Goal: Task Accomplishment & Management: Use online tool/utility

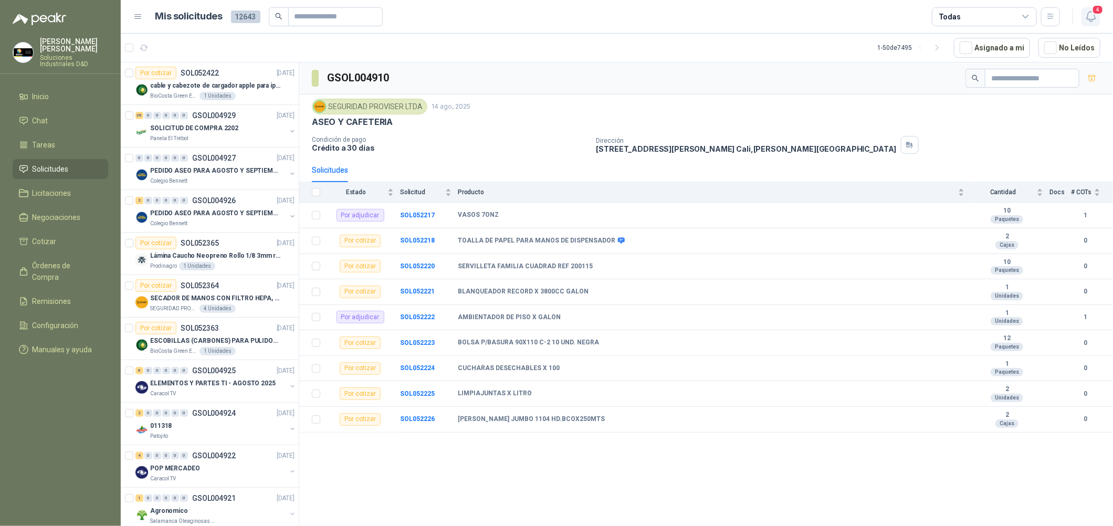
click at [1087, 25] on button "4" at bounding box center [1090, 16] width 19 height 19
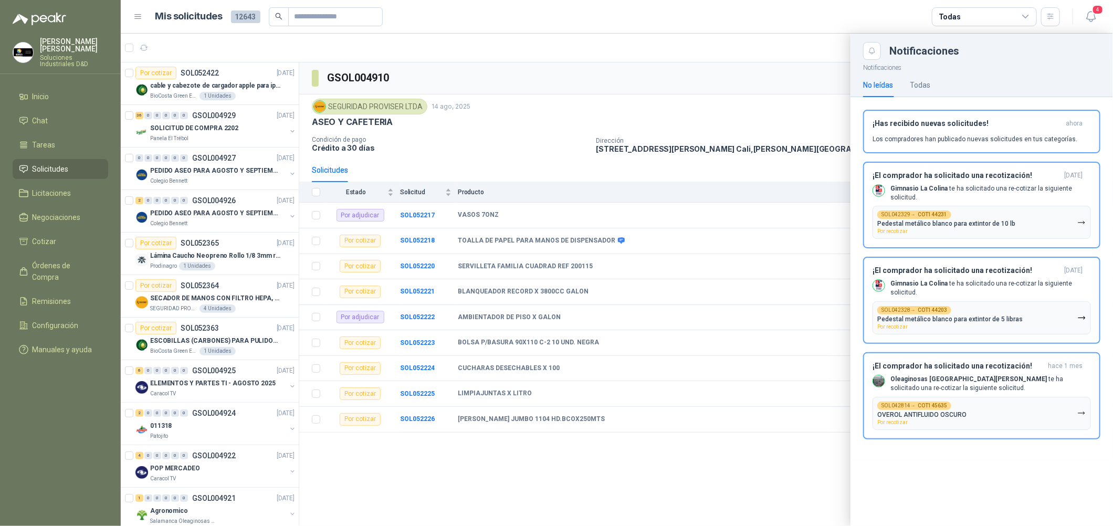
click at [239, 249] on div at bounding box center [617, 280] width 992 height 492
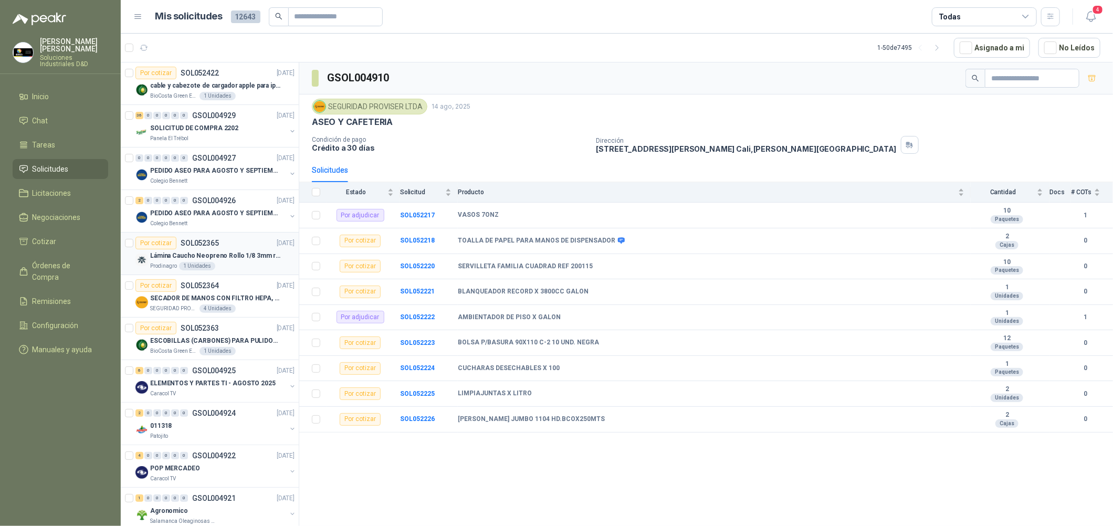
click at [245, 262] on div "Prodinagro 1 Unidades" at bounding box center [222, 266] width 144 height 8
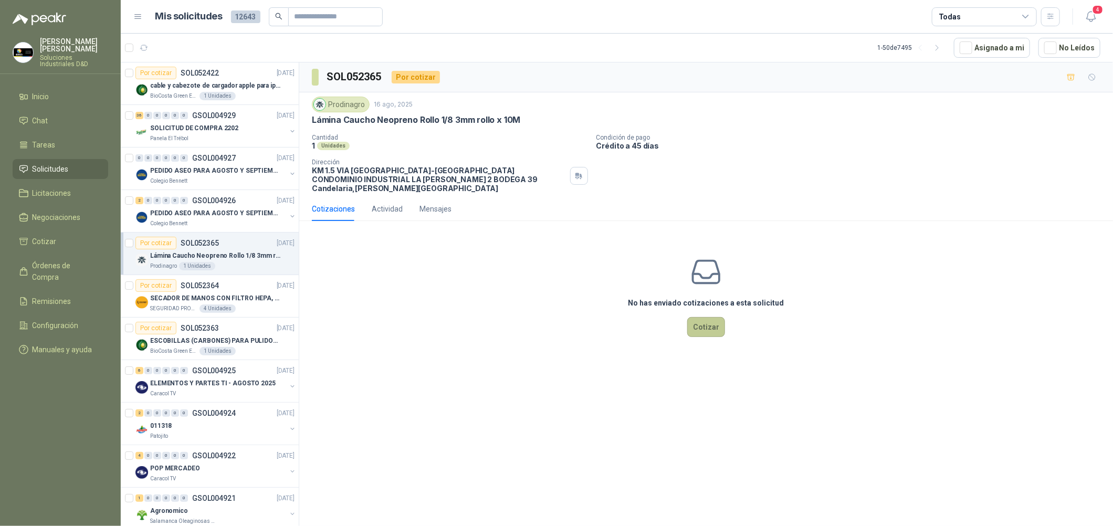
click at [708, 317] on button "Cotizar" at bounding box center [706, 327] width 38 height 20
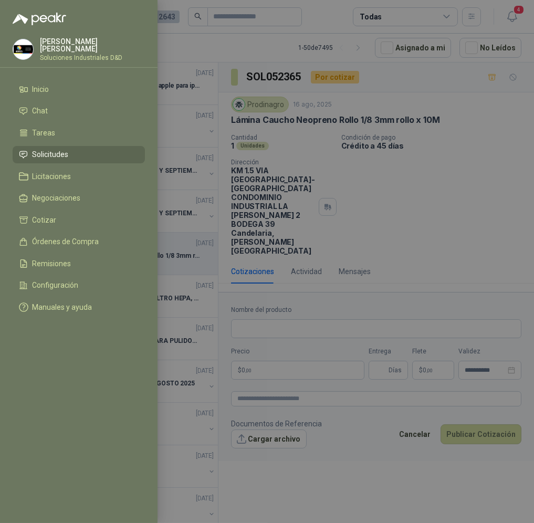
click at [401, 174] on div at bounding box center [267, 261] width 534 height 523
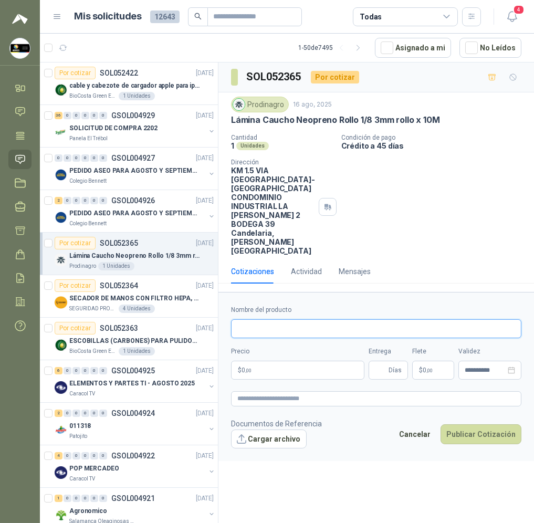
click at [296, 319] on input "Nombre del producto" at bounding box center [376, 328] width 290 height 19
paste input "**********"
drag, startPoint x: 249, startPoint y: 303, endPoint x: 198, endPoint y: 302, distance: 50.4
click at [206, 303] on div "Por cotizar SOL052422 [DATE] cable y cabezote de cargador apple para iphone Bio…" at bounding box center [287, 294] width 494 height 465
type input "**********"
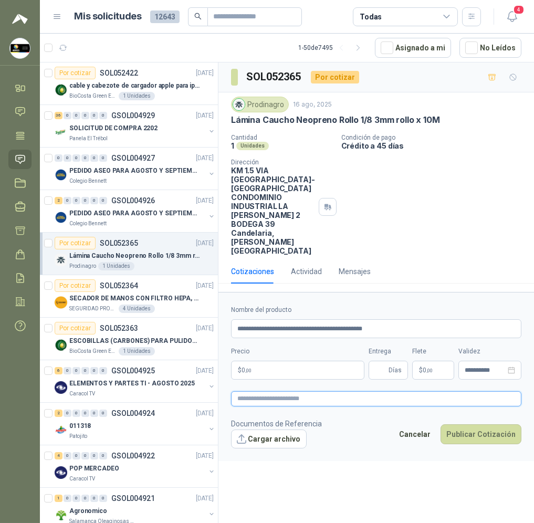
click at [263, 391] on textarea at bounding box center [376, 398] width 290 height 15
paste textarea "**********"
type textarea "**********"
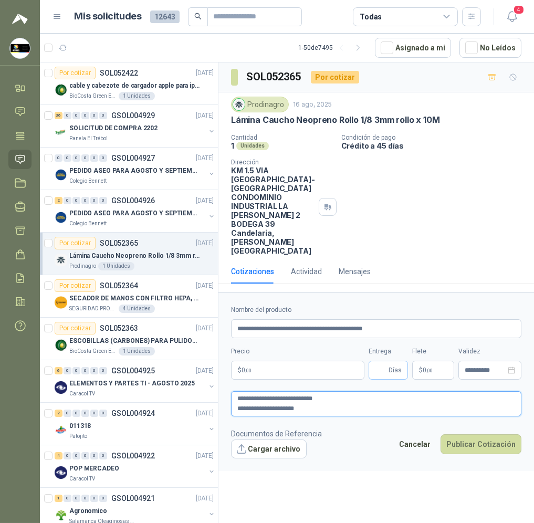
type textarea "**********"
click at [377, 361] on input "Entrega" at bounding box center [381, 370] width 12 height 18
type input "*"
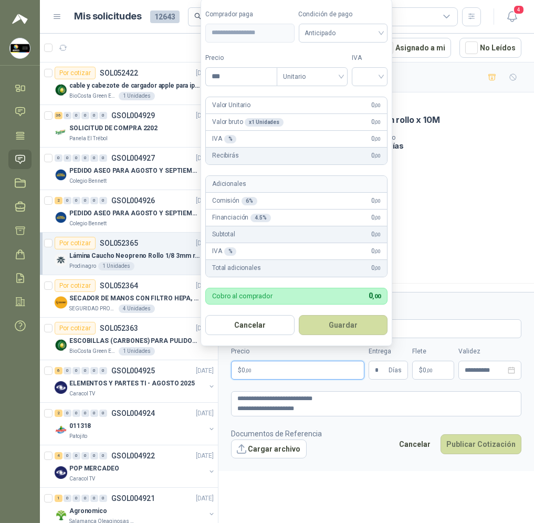
click at [313, 361] on p "$ 0 ,00" at bounding box center [297, 370] width 133 height 19
click at [343, 27] on span "Anticipado" at bounding box center [343, 33] width 77 height 16
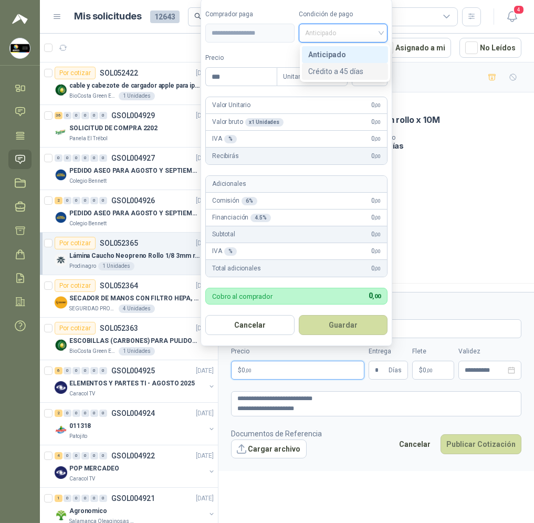
click at [358, 66] on div "Crédito a 45 días" at bounding box center [344, 72] width 73 height 12
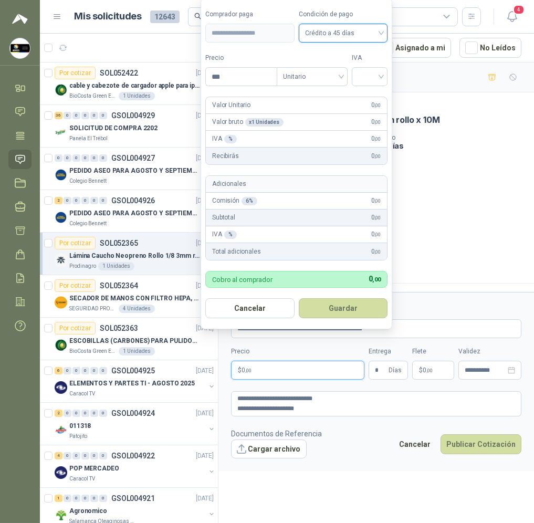
click at [364, 28] on span "Crédito a 45 días" at bounding box center [343, 33] width 77 height 16
click at [368, 66] on div "Crédito a 45 días" at bounding box center [344, 72] width 73 height 12
click at [366, 73] on input "search" at bounding box center [369, 76] width 23 height 16
click at [376, 96] on div "19%" at bounding box center [371, 98] width 19 height 12
click at [246, 75] on input "***" at bounding box center [242, 77] width 73 height 18
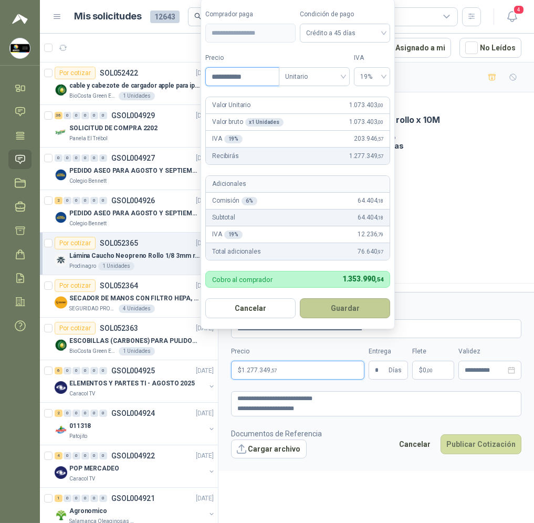
type input "**********"
click at [365, 313] on button "Guardar" at bounding box center [345, 308] width 90 height 20
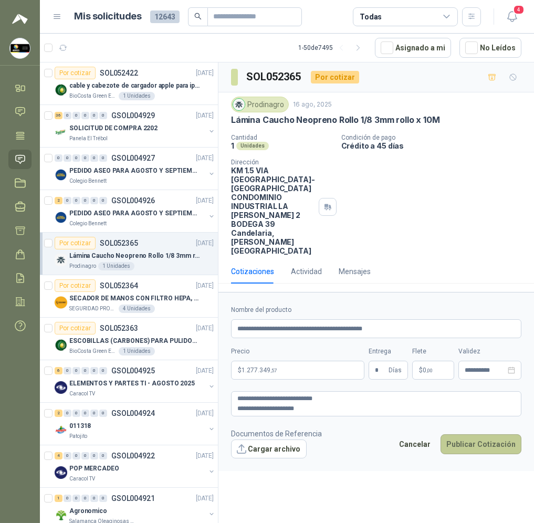
click at [469, 434] on button "Publicar Cotización" at bounding box center [480, 444] width 81 height 20
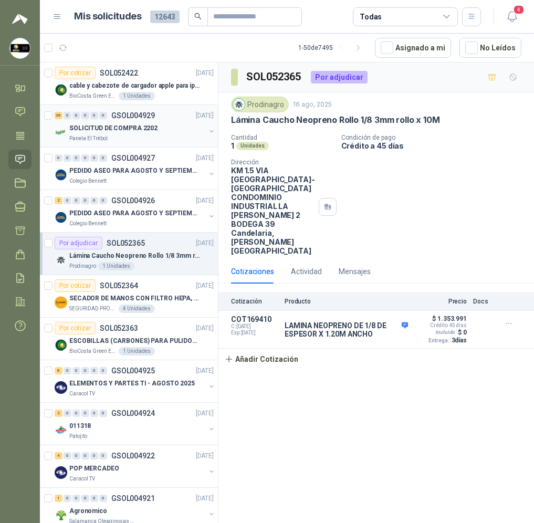
click at [142, 135] on div "Panela El Trébol" at bounding box center [137, 138] width 136 height 8
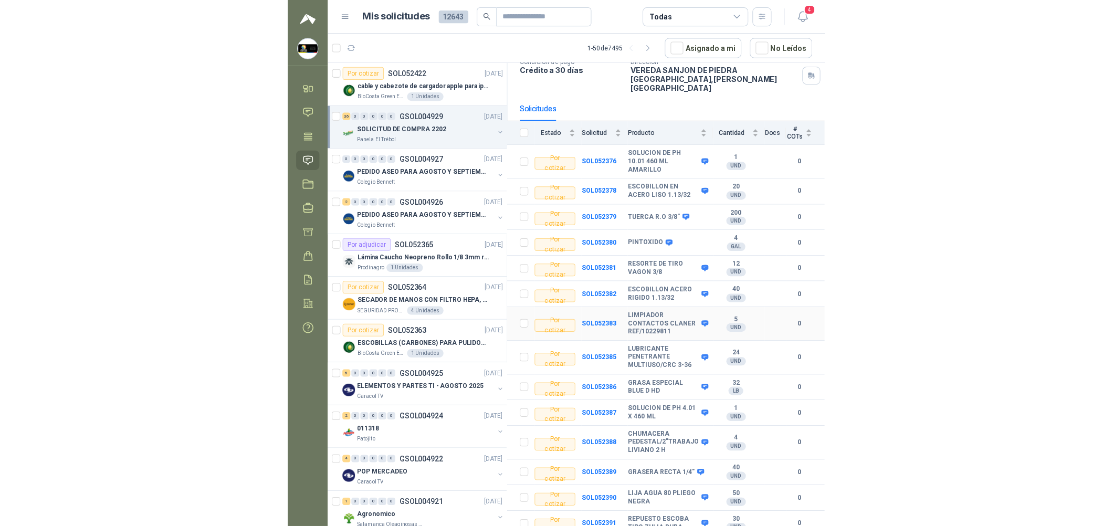
scroll to position [236, 0]
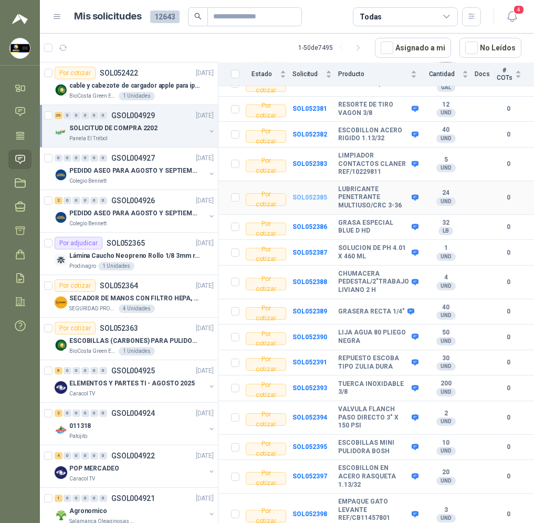
click at [312, 194] on b "SOL052385" at bounding box center [309, 197] width 35 height 7
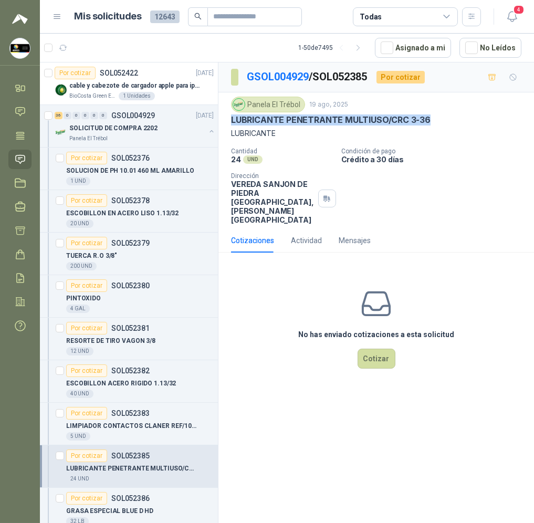
drag, startPoint x: 434, startPoint y: 121, endPoint x: 231, endPoint y: 119, distance: 202.6
click at [231, 119] on div "LUBRICANTE PENETRANTE MULTIUSO/CRC 3-36" at bounding box center [376, 119] width 290 height 11
copy p "LUBRICANTE PENETRANTE MULTIUSO/CRC 3-36"
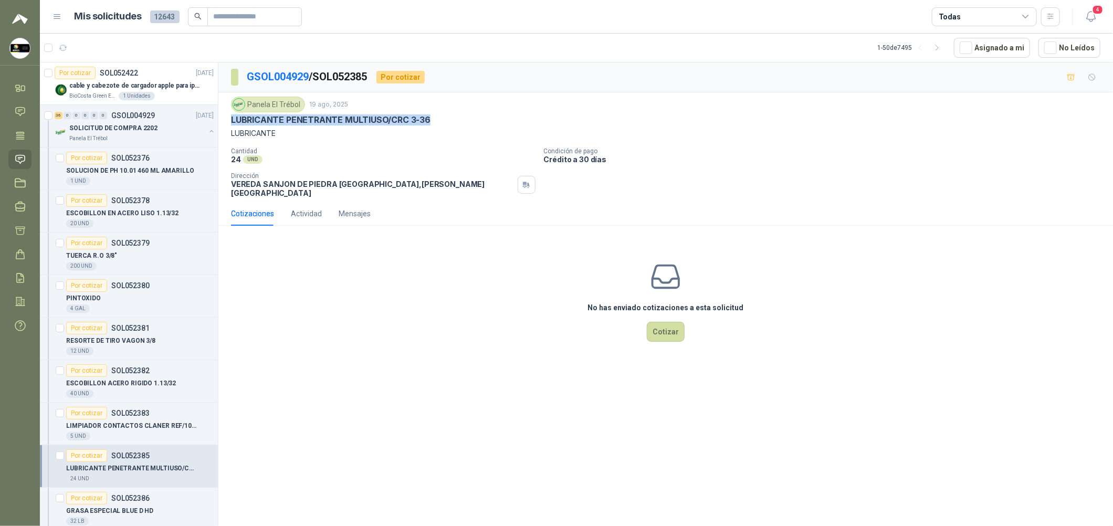
copy p "LUBRICANTE PENETRANTE MULTIUSO/CRC 3-36"
click at [454, 345] on div "No has enviado cotizaciones a esta solicitud Cotizar" at bounding box center [665, 301] width 895 height 134
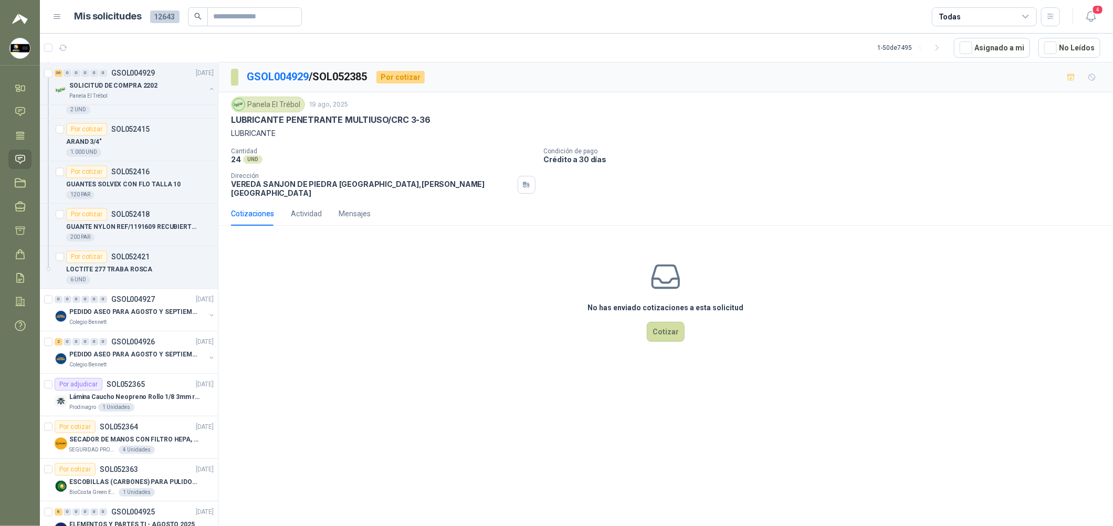
scroll to position [1417, 0]
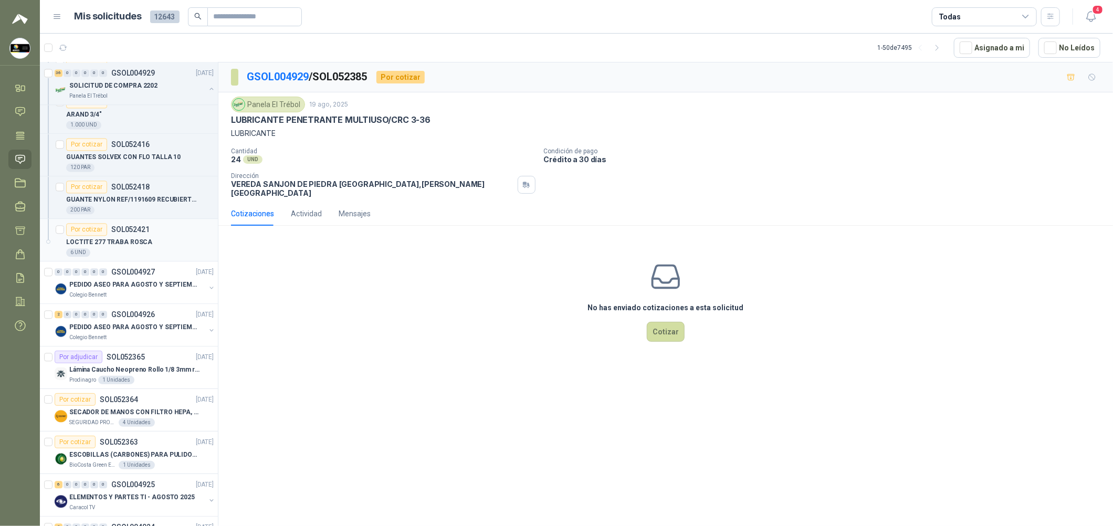
click at [171, 253] on div "6 UND" at bounding box center [140, 252] width 148 height 8
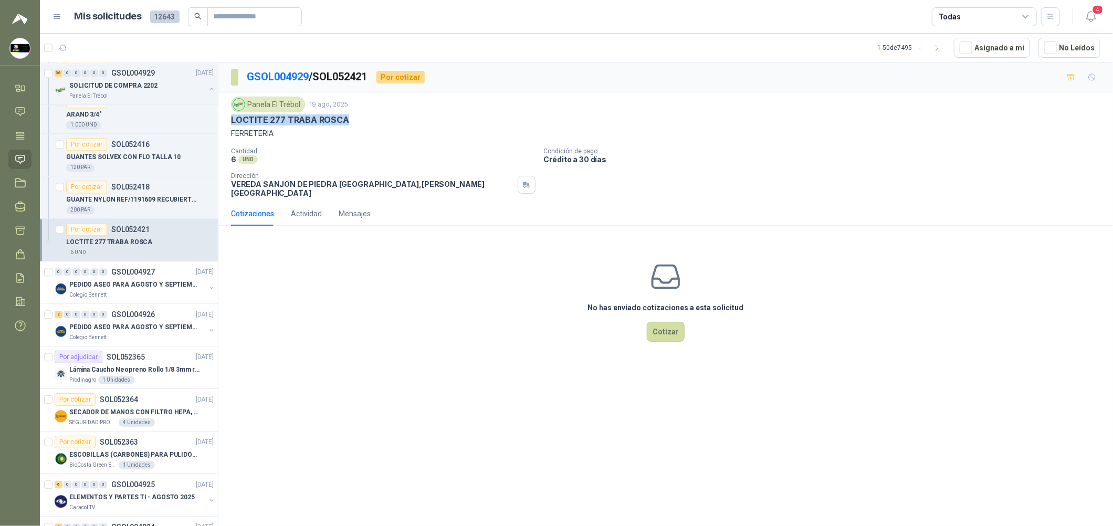
drag, startPoint x: 344, startPoint y: 121, endPoint x: 230, endPoint y: 121, distance: 113.9
click at [230, 121] on div "Panela El Trébol [DATE] LOCTITE 277 TRABA ROSCA FERRETERIA Cantidad 6 UND  Con…" at bounding box center [665, 146] width 895 height 109
copy p "LOCTITE 277 TRABA ROSCA"
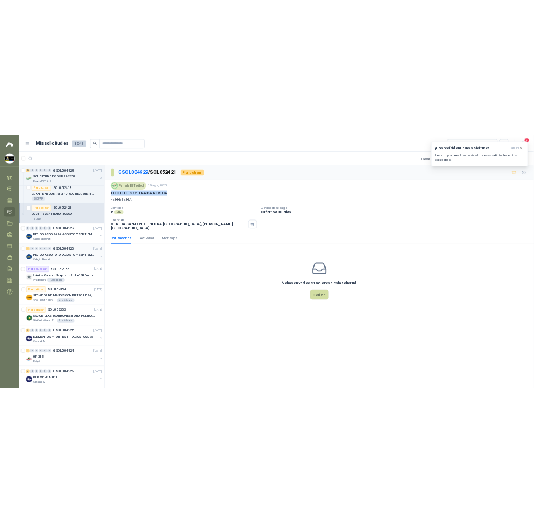
scroll to position [1102, 0]
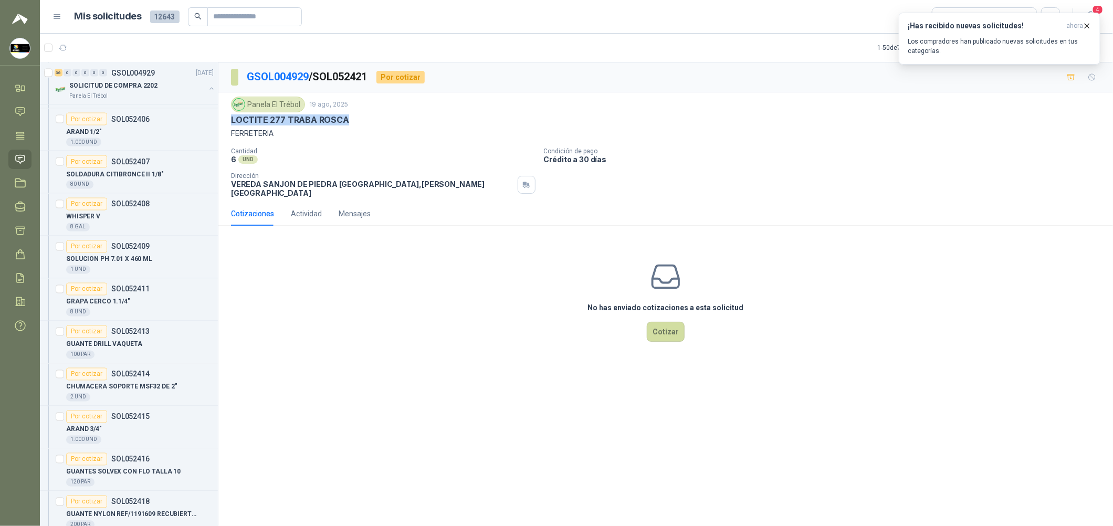
copy p "LOCTITE 277 TRABA ROSCA"
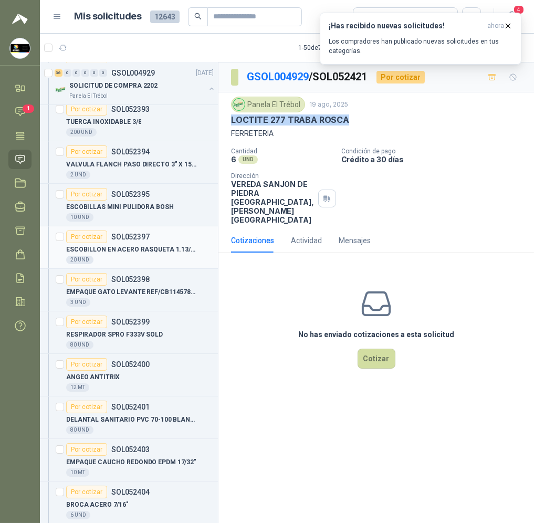
scroll to position [629, 0]
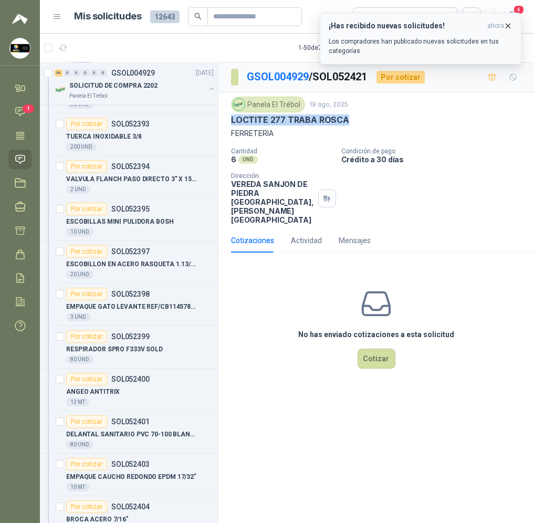
click at [511, 25] on icon "button" at bounding box center [507, 26] width 9 height 9
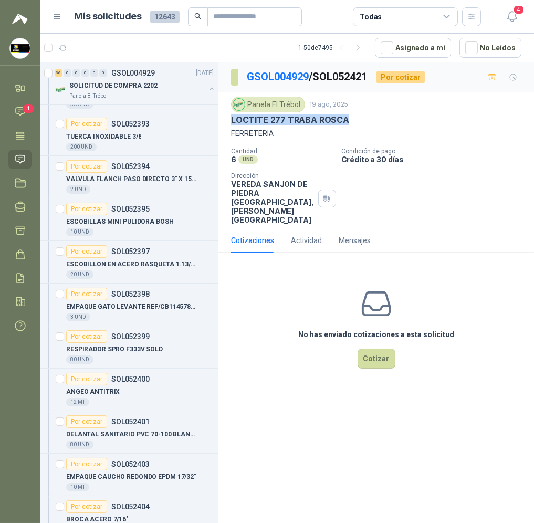
click at [514, 15] on icon "button" at bounding box center [512, 16] width 13 height 13
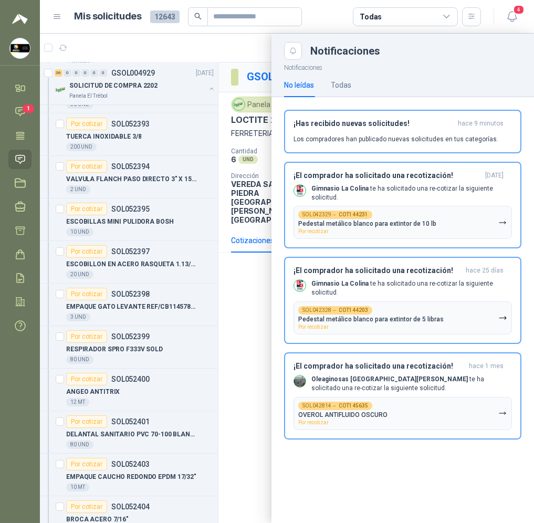
click at [240, 346] on div at bounding box center [287, 278] width 494 height 489
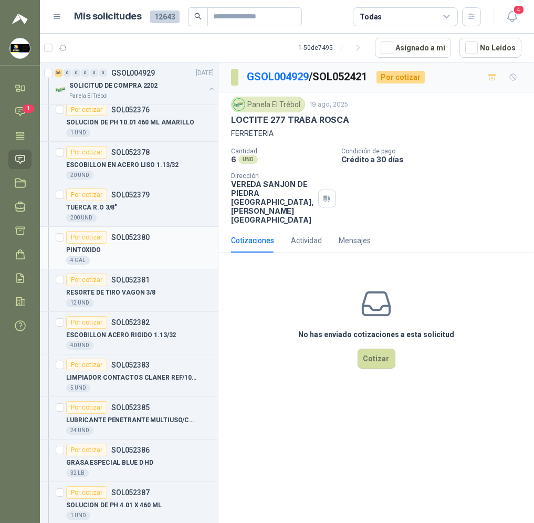
scroll to position [0, 0]
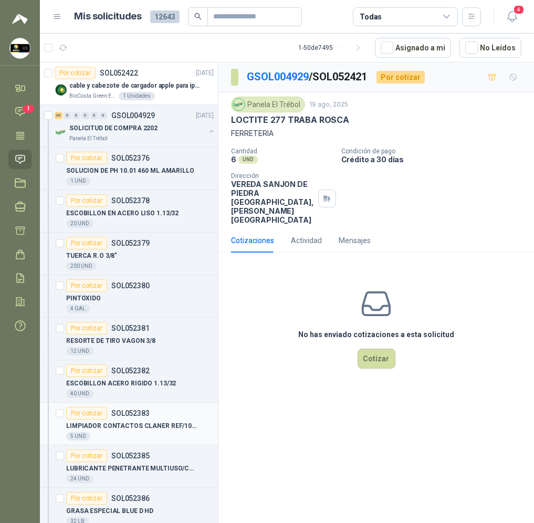
click at [133, 423] on p "LIMPIADOR CONTACTOS CLANER REF/10229811" at bounding box center [131, 426] width 131 height 10
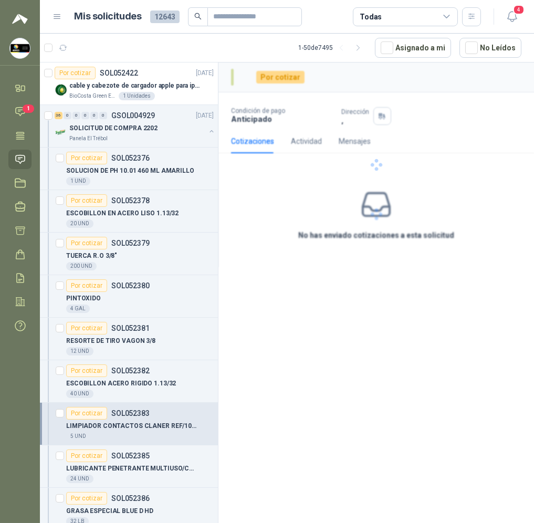
scroll to position [78, 0]
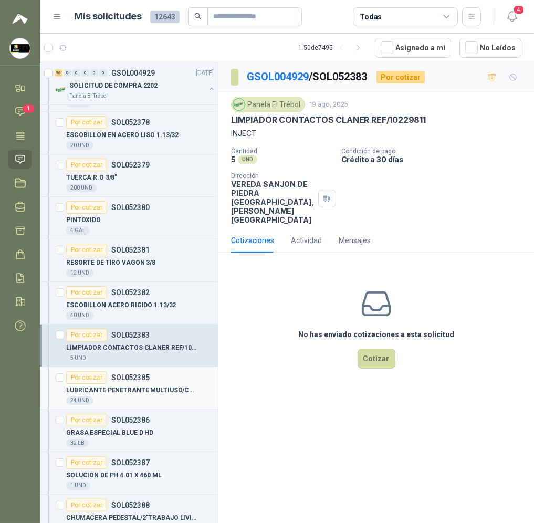
click at [164, 399] on div "24 UND" at bounding box center [140, 400] width 148 height 8
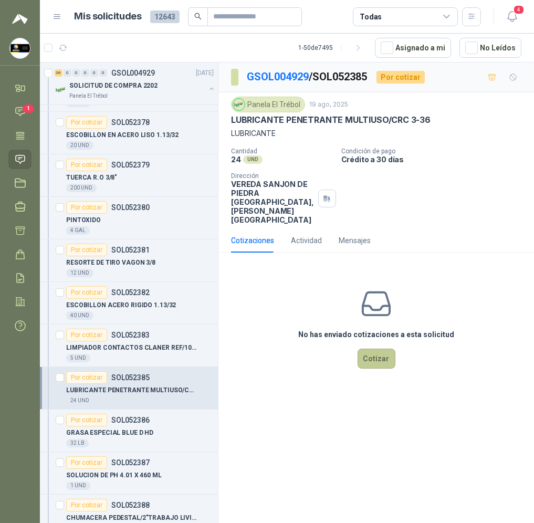
click at [382, 349] on button "Cotizar" at bounding box center [377, 359] width 38 height 20
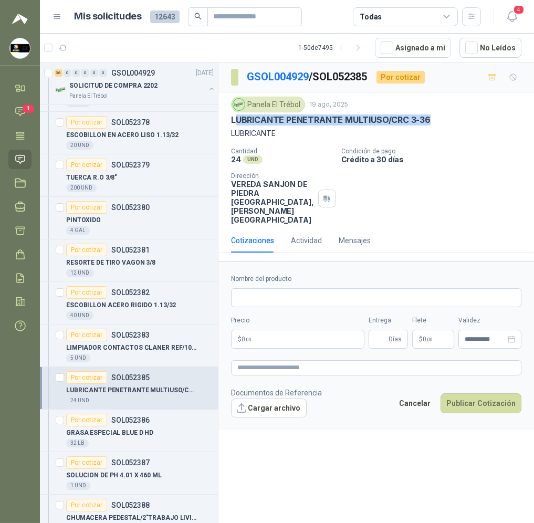
drag, startPoint x: 432, startPoint y: 117, endPoint x: 234, endPoint y: 121, distance: 197.4
click at [234, 121] on div "LUBRICANTE PENETRANTE MULTIUSO/CRC 3-36" at bounding box center [376, 119] width 290 height 11
copy p "LUBRICANTE PENETRANTE MULTIUSO/CRC 3-36"
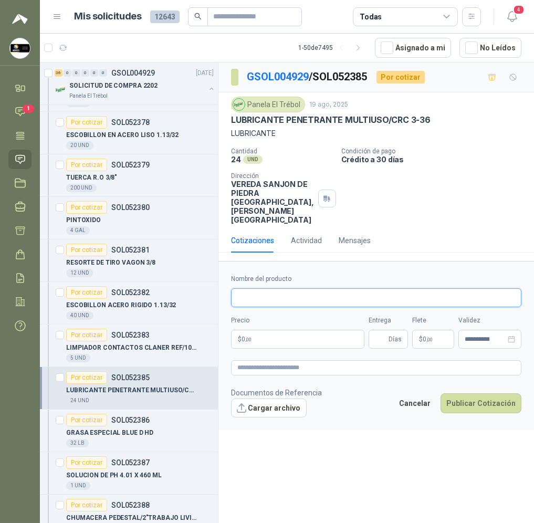
click at [264, 288] on input "Nombre del producto" at bounding box center [376, 297] width 290 height 19
paste input "**********"
type input "**********"
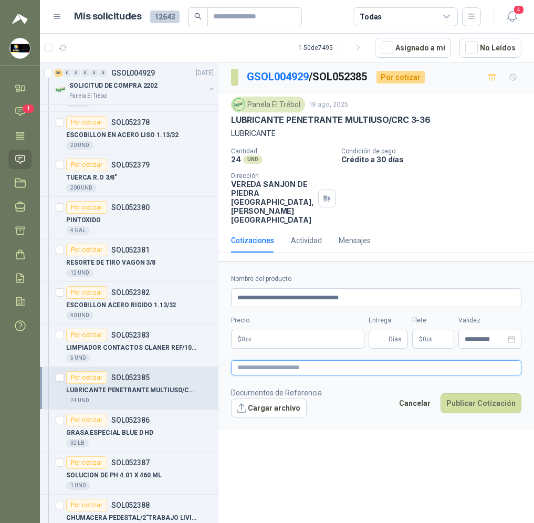
click at [277, 360] on textarea at bounding box center [376, 367] width 290 height 15
paste textarea "**********"
type textarea "**********"
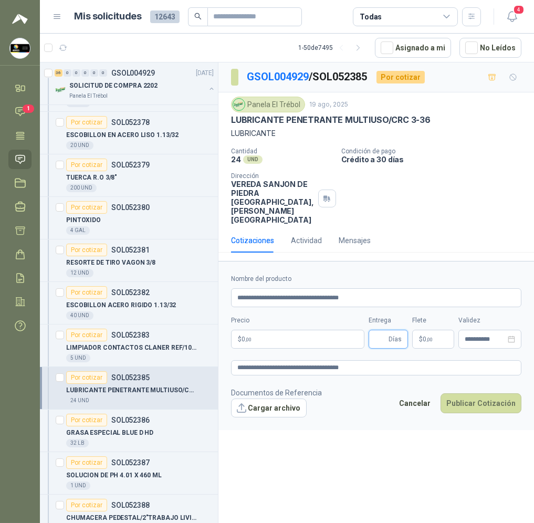
click at [383, 330] on input "Entrega" at bounding box center [381, 339] width 12 height 18
type input "*"
click at [283, 398] on button "Cargar archivo" at bounding box center [269, 407] width 76 height 19
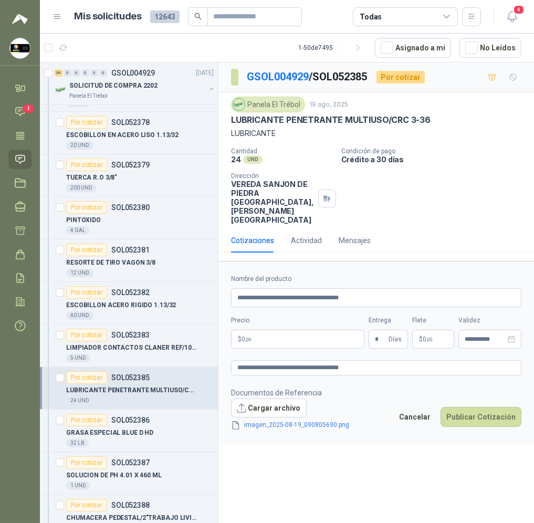
click at [319, 321] on body "[PERSON_NAME] Soluciones Industriales D&D Inicio Chat 1 Tareas Solicitudes Lici…" at bounding box center [267, 261] width 534 height 523
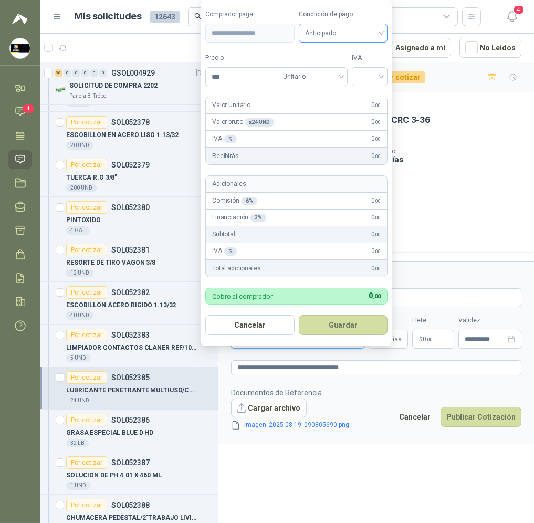
click at [361, 31] on span "Anticipado" at bounding box center [343, 33] width 77 height 16
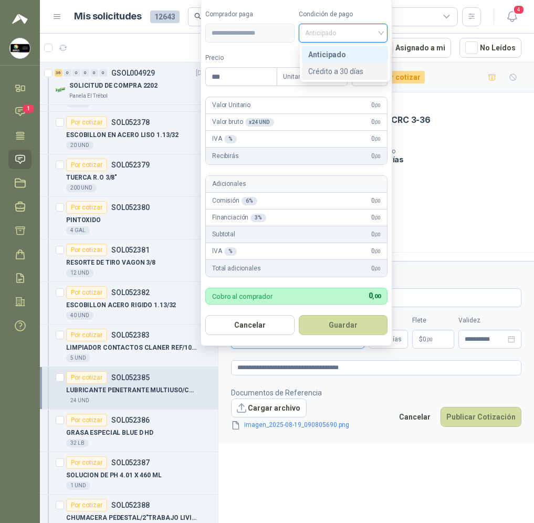
click at [359, 73] on div "Crédito a 30 días" at bounding box center [344, 72] width 73 height 12
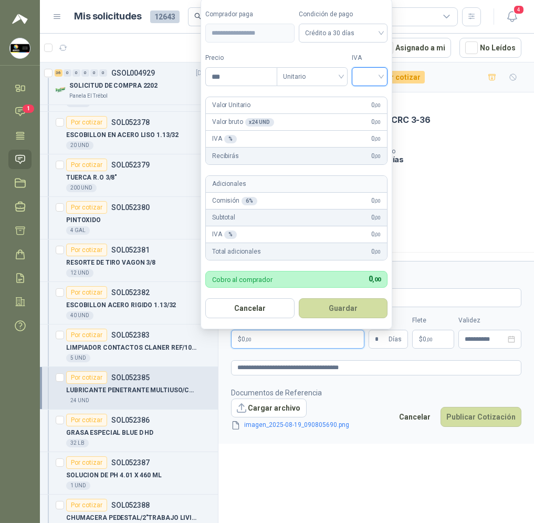
click at [373, 77] on input "search" at bounding box center [369, 76] width 23 height 16
click at [379, 91] on div "19%" at bounding box center [372, 98] width 32 height 17
click at [244, 81] on input "***" at bounding box center [242, 77] width 73 height 18
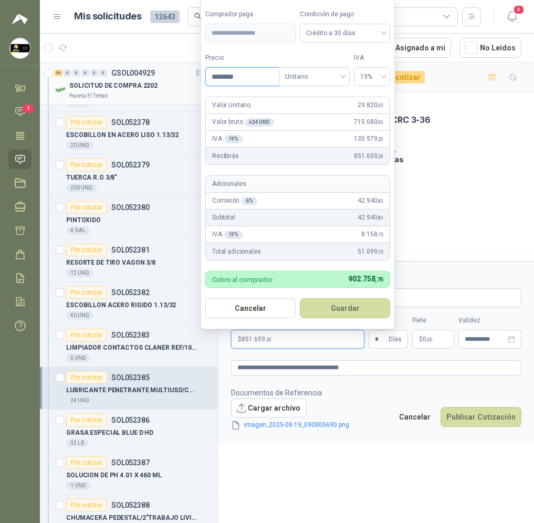
drag, startPoint x: 244, startPoint y: 81, endPoint x: 107, endPoint y: 81, distance: 137.0
click at [109, 81] on body "[PERSON_NAME] Soluciones Industriales D&D Inicio Chat 1 Tareas Solicitudes Lici…" at bounding box center [267, 261] width 534 height 523
type input "********"
click at [346, 303] on button "Guardar" at bounding box center [345, 308] width 90 height 20
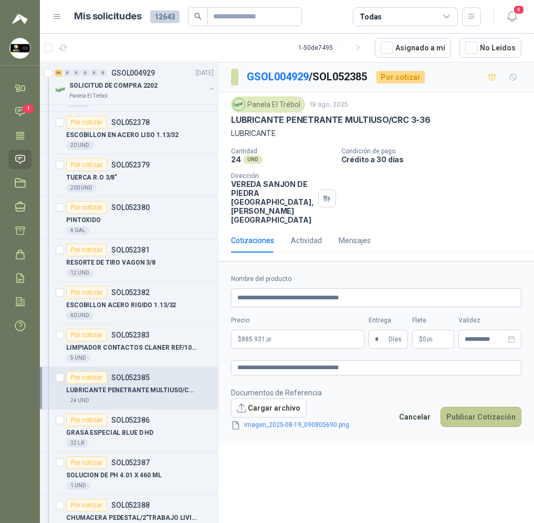
click at [489, 407] on button "Publicar Cotización" at bounding box center [480, 417] width 81 height 20
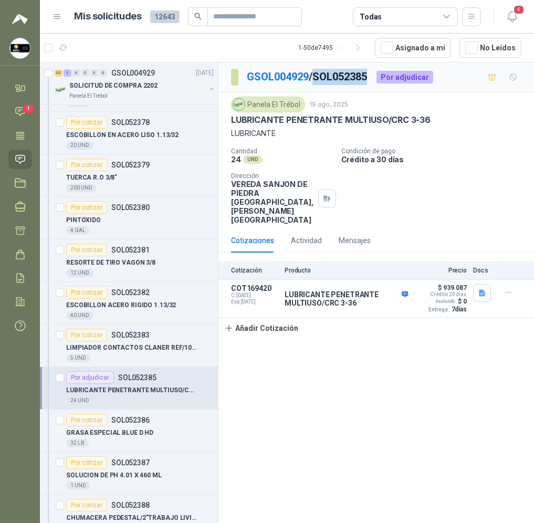
drag, startPoint x: 375, startPoint y: 73, endPoint x: 318, endPoint y: 82, distance: 57.3
click at [318, 82] on div "GSOL004929 / SOL052385 Por adjudicar" at bounding box center [332, 77] width 202 height 17
copy p "SOL052385"
drag, startPoint x: 434, startPoint y: 132, endPoint x: 441, endPoint y: 125, distance: 9.7
click at [435, 134] on p "LUBRICANTE" at bounding box center [376, 134] width 290 height 12
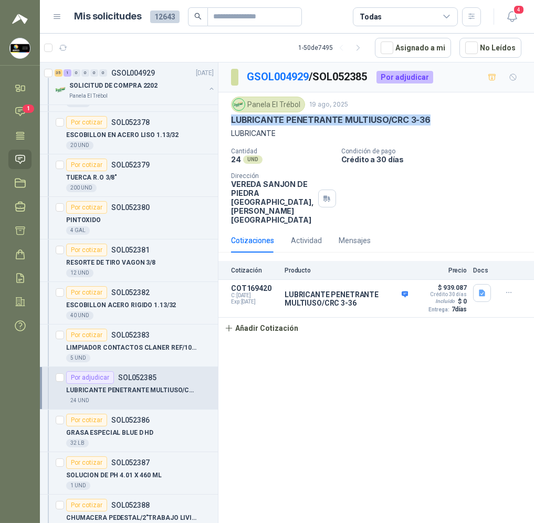
drag, startPoint x: 443, startPoint y: 119, endPoint x: 229, endPoint y: 116, distance: 213.2
click at [229, 116] on div "Panela El Trébol [DATE] LUBRICANTE PENETRANTE MULTIUSO/CRC 3-36 LUBRICANTE Cant…" at bounding box center [376, 160] width 316 height 136
copy p "LUBRICANTE PENETRANTE MULTIUSO/CRC 3-36"
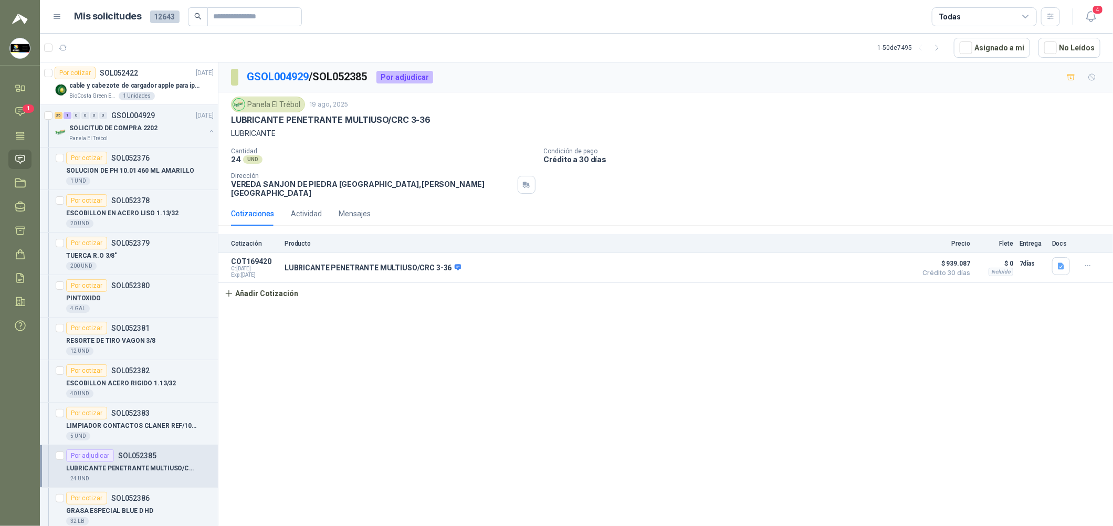
click at [718, 297] on div "Cotización Producto Precio Flete Entrega Docs COT169420 C: [DATE] Exp: [DATE] L…" at bounding box center [665, 269] width 895 height 70
